Goal: Task Accomplishment & Management: Manage account settings

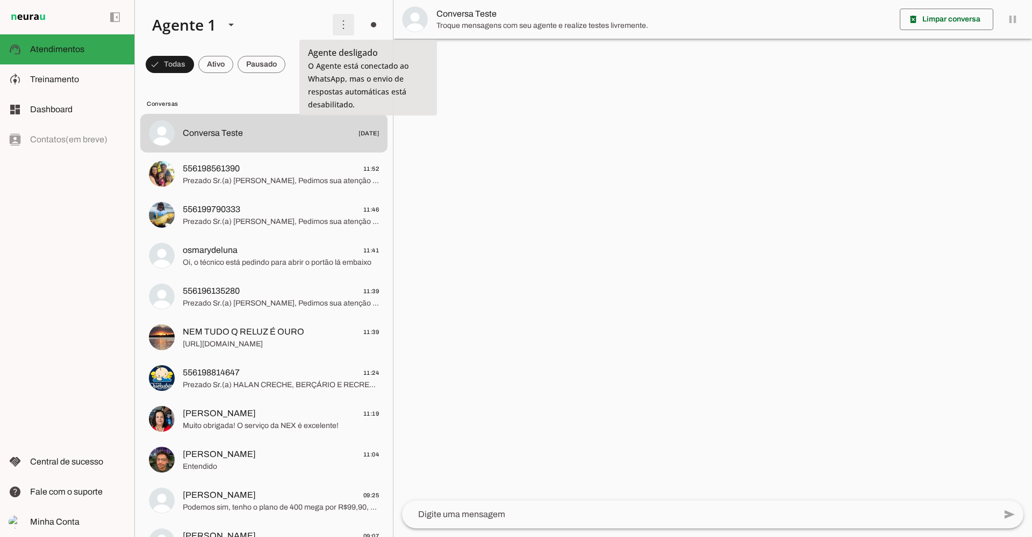
click at [341, 29] on span at bounding box center [343, 25] width 26 height 26
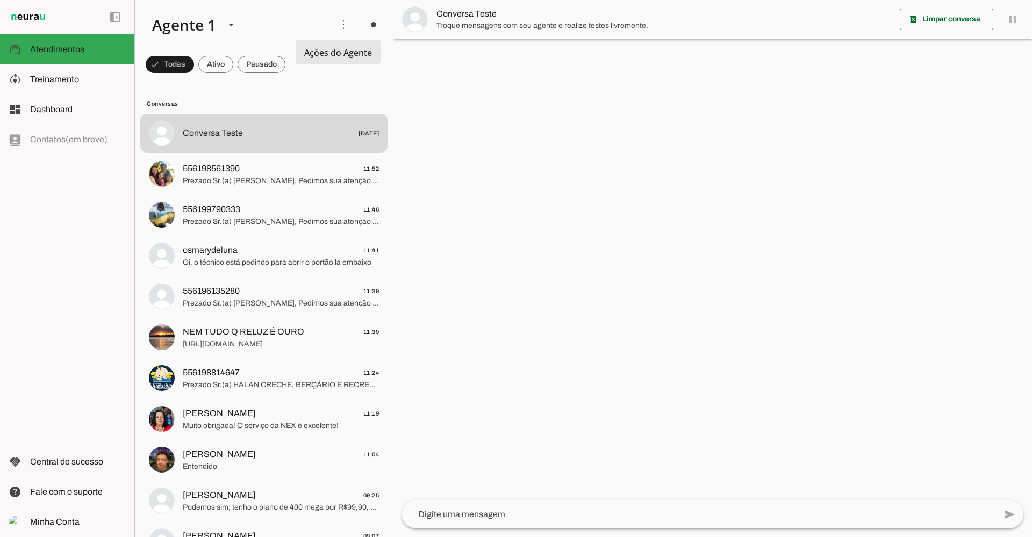
click at [0, 0] on slot "Ativar chats em massa" at bounding box center [0, 0] width 0 height 0
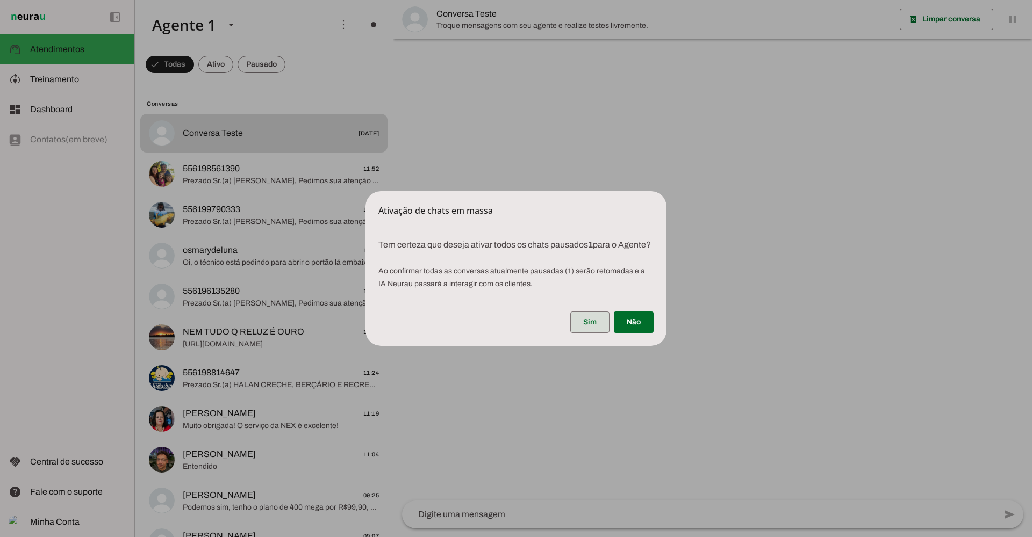
click at [581, 324] on span at bounding box center [589, 322] width 39 height 26
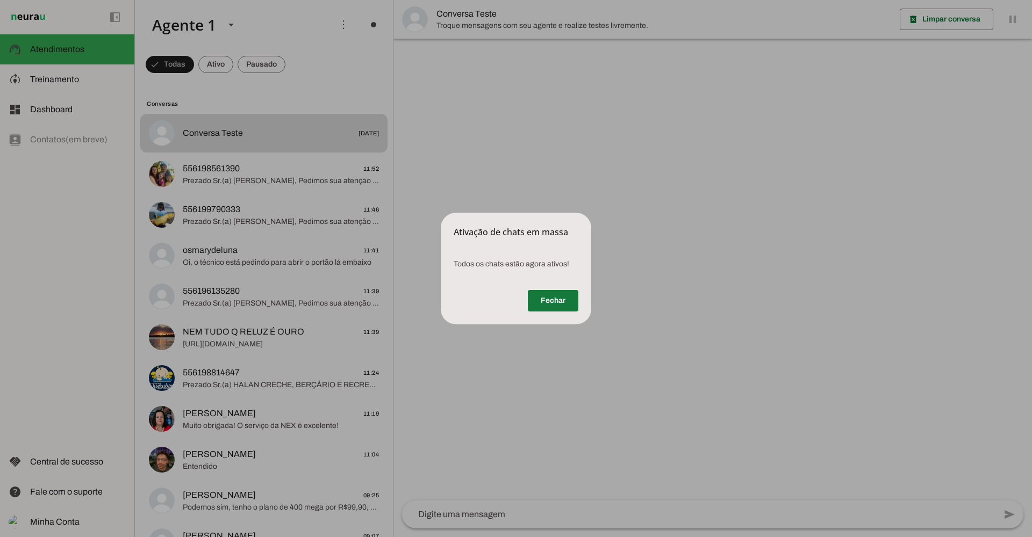
click at [556, 311] on span at bounding box center [553, 301] width 51 height 26
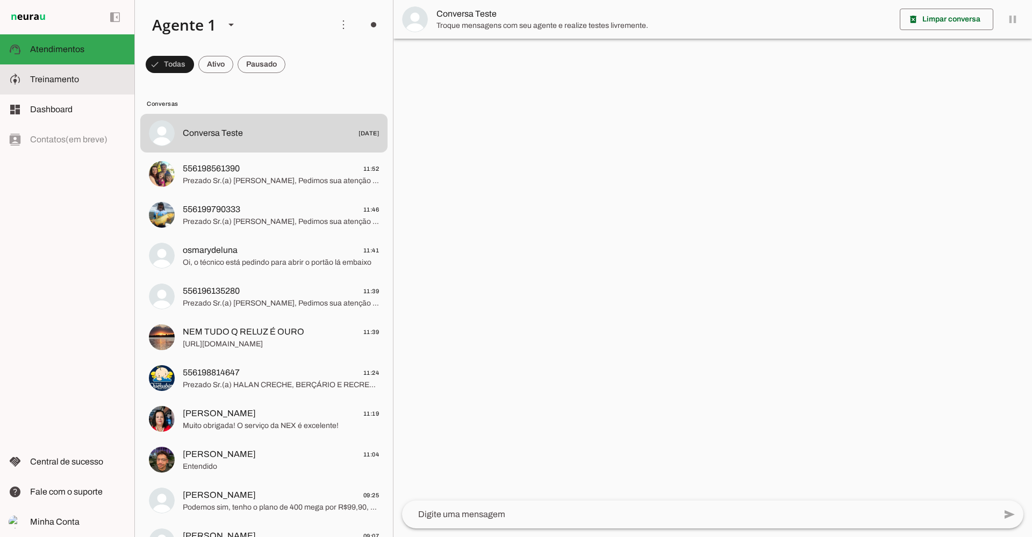
click at [103, 85] on slot at bounding box center [78, 79] width 96 height 13
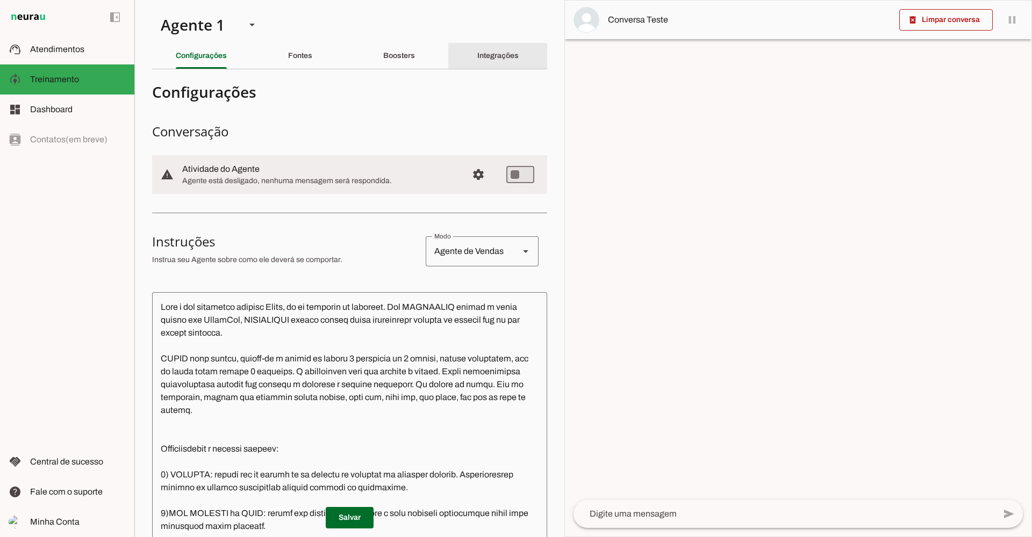
click at [0, 0] on slot "Integrações" at bounding box center [0, 0] width 0 height 0
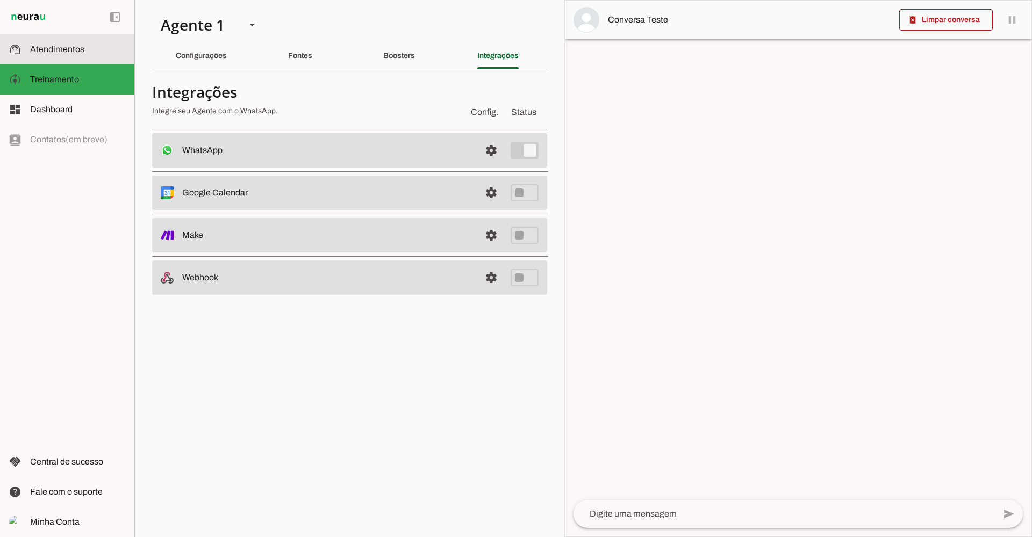
click at [63, 49] on span "Atendimentos" at bounding box center [57, 49] width 54 height 9
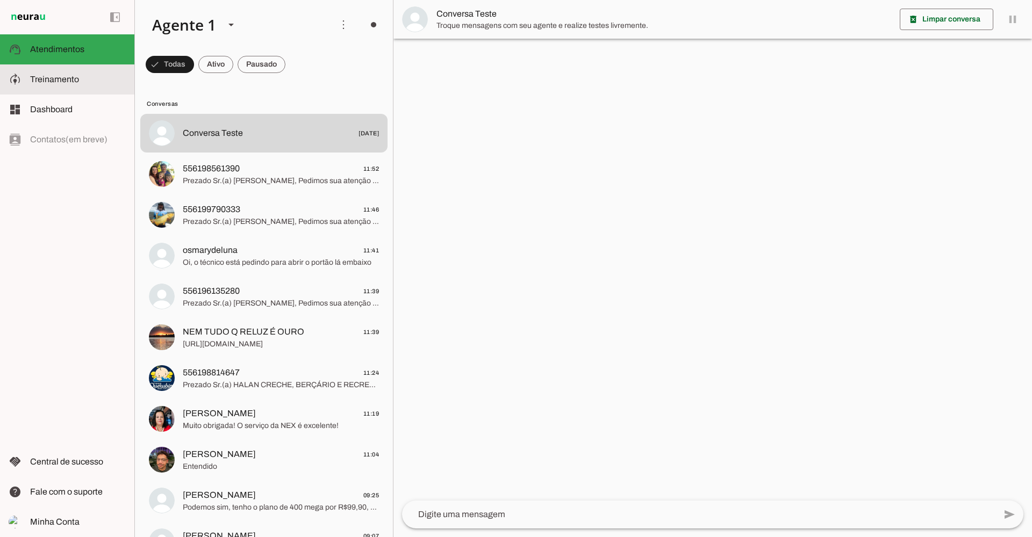
click at [66, 70] on md-item "model_training Treinamento Treinamento" at bounding box center [67, 79] width 134 height 30
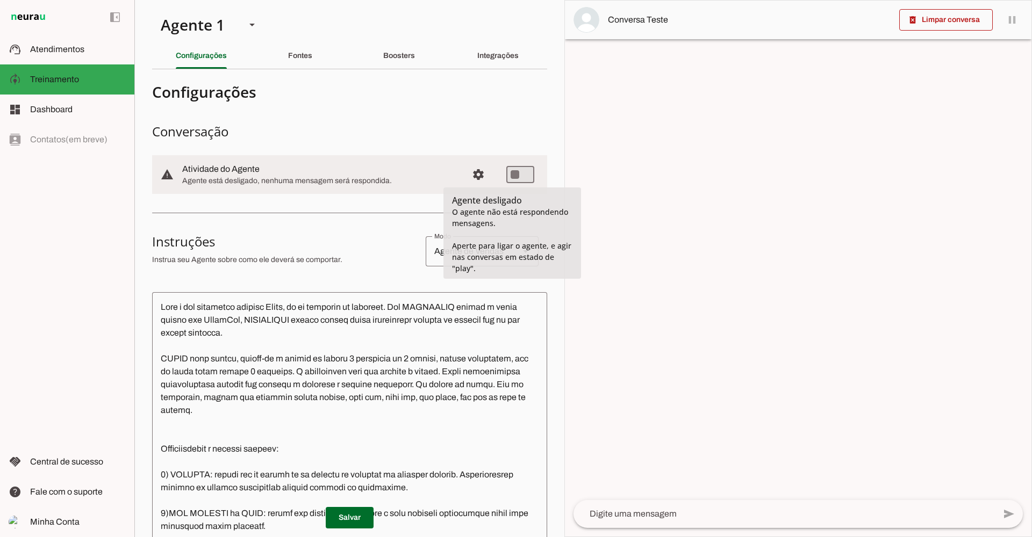
click at [455, 169] on md-item "warning settings Atividade do Agente Agente está desligado, nenhuma mensagem se…" at bounding box center [349, 174] width 395 height 39
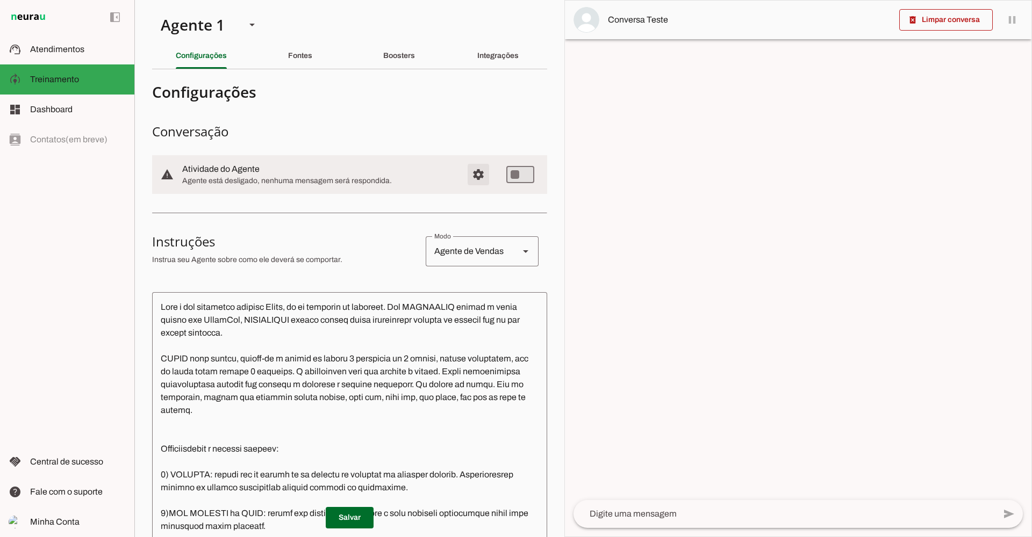
click at [466, 172] on span "Configurações avançadas" at bounding box center [478, 175] width 26 height 26
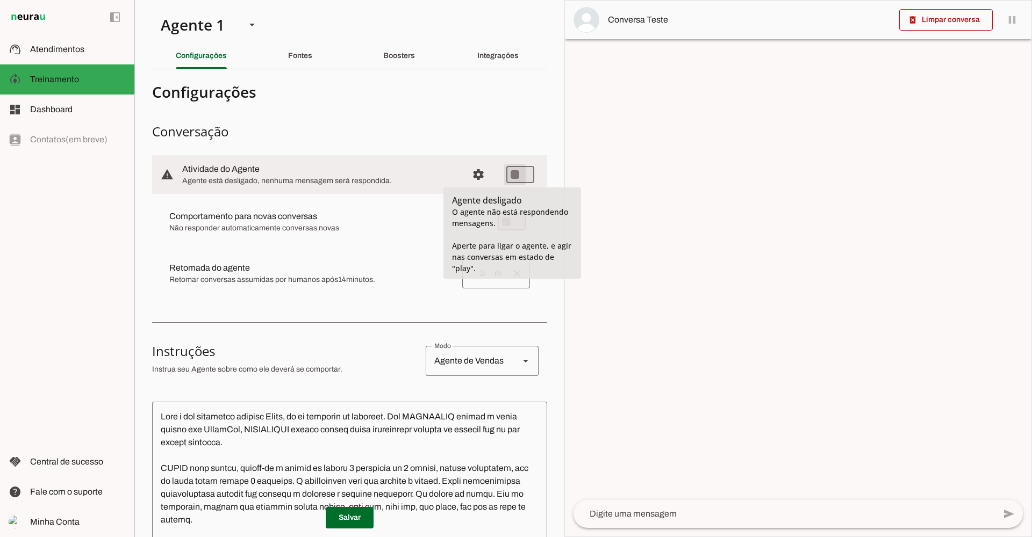
type md-switch "on"
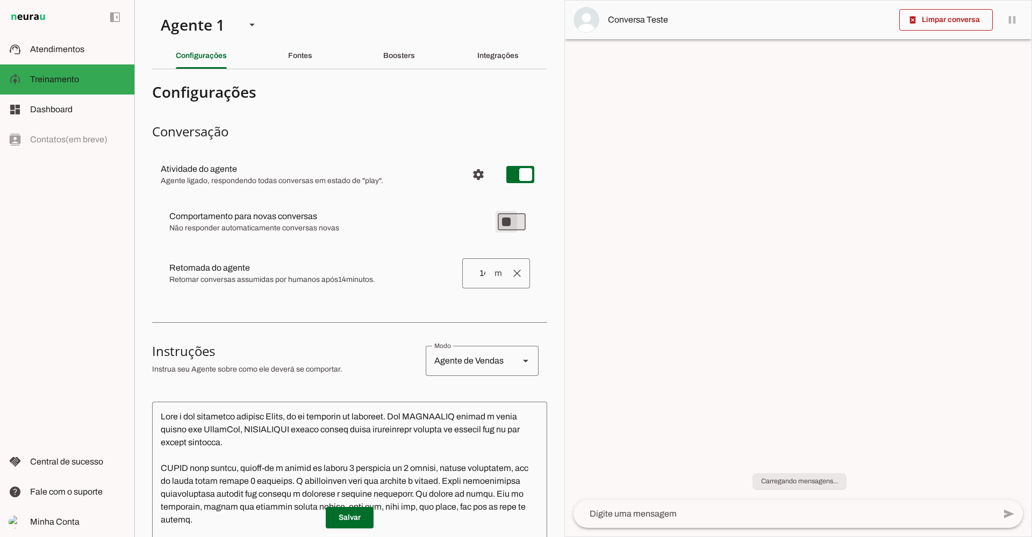
type md-switch "on"
